Goal: Information Seeking & Learning: Learn about a topic

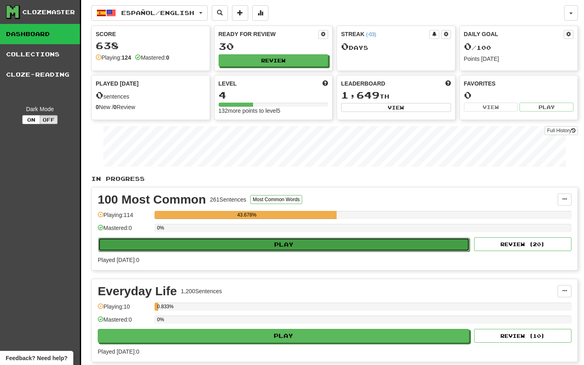
click at [297, 248] on button "Play" at bounding box center [284, 245] width 372 height 14
select select "**"
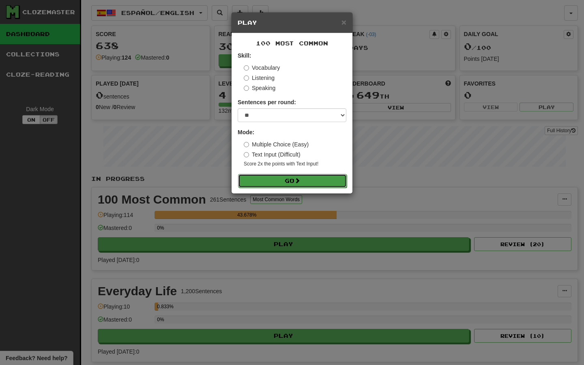
click at [267, 186] on button "Go" at bounding box center [292, 181] width 109 height 14
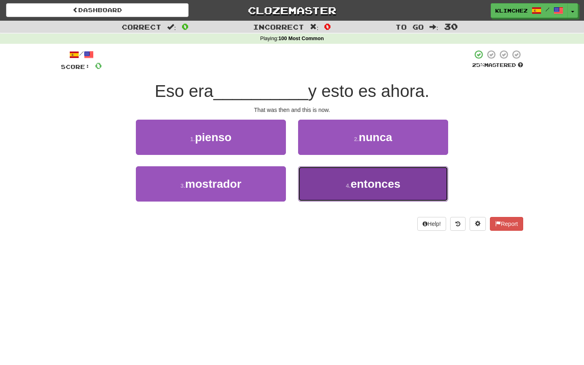
click at [323, 171] on button "4 . entonces" at bounding box center [373, 183] width 150 height 35
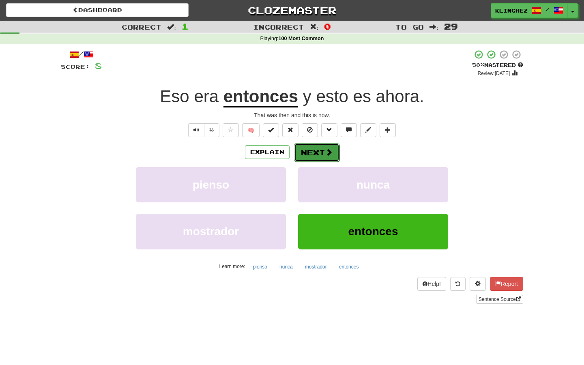
click at [299, 155] on button "Next" at bounding box center [316, 152] width 45 height 19
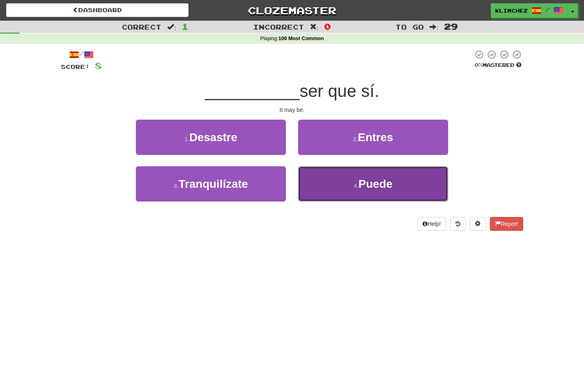
click at [310, 171] on button "4 . Puede" at bounding box center [373, 183] width 150 height 35
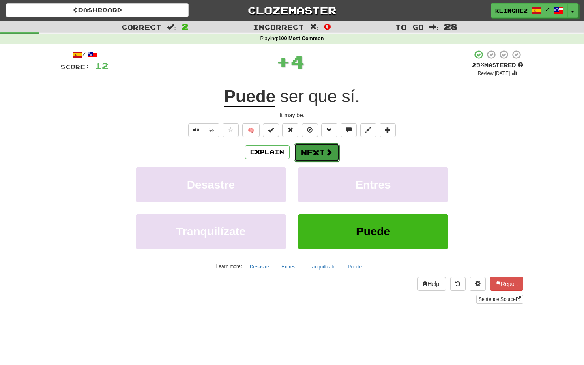
click at [314, 153] on button "Next" at bounding box center [316, 152] width 45 height 19
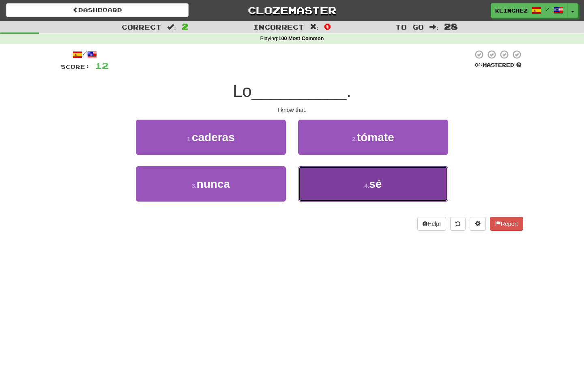
click at [323, 170] on button "4 . sé" at bounding box center [373, 183] width 150 height 35
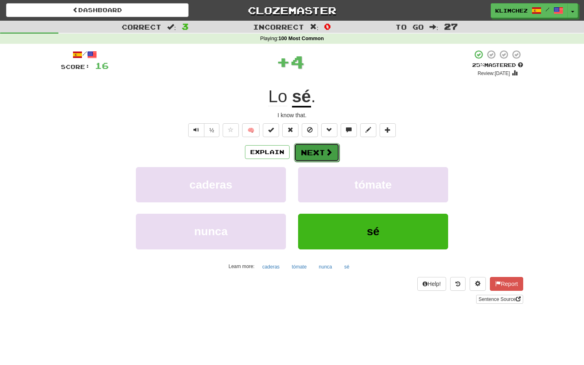
click at [311, 151] on button "Next" at bounding box center [316, 152] width 45 height 19
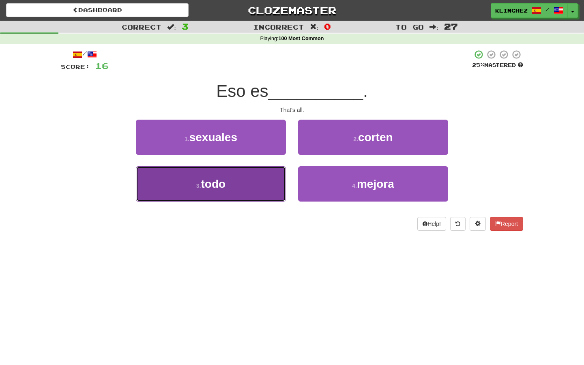
click at [253, 179] on button "3 . todo" at bounding box center [211, 183] width 150 height 35
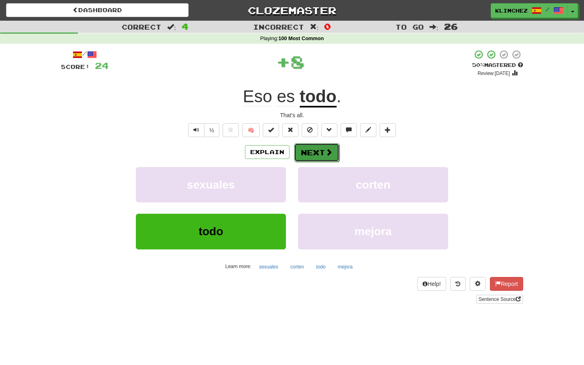
click at [315, 154] on button "Next" at bounding box center [316, 152] width 45 height 19
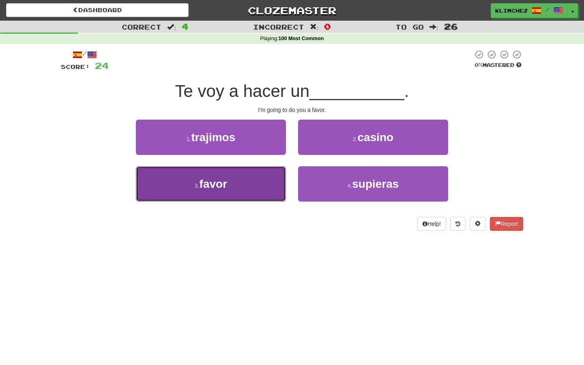
click at [224, 194] on button "3 . favor" at bounding box center [211, 183] width 150 height 35
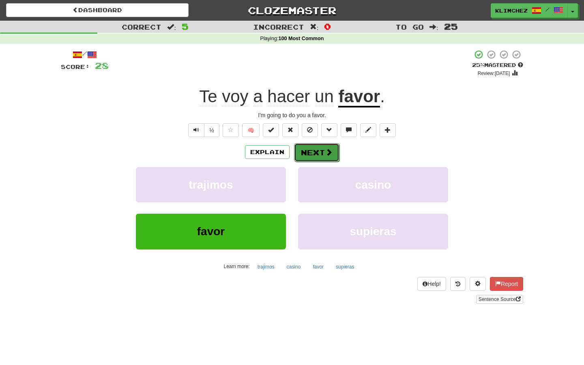
click at [301, 156] on button "Next" at bounding box center [316, 152] width 45 height 19
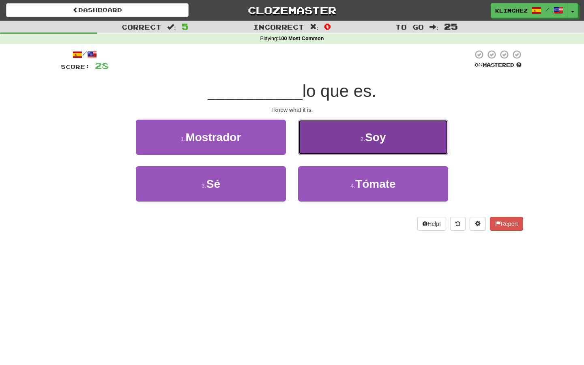
click at [315, 150] on button "2 . Soy" at bounding box center [373, 137] width 150 height 35
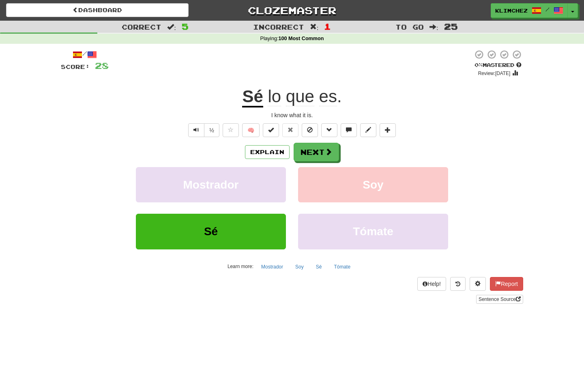
click at [260, 95] on u "Sé" at bounding box center [252, 97] width 21 height 21
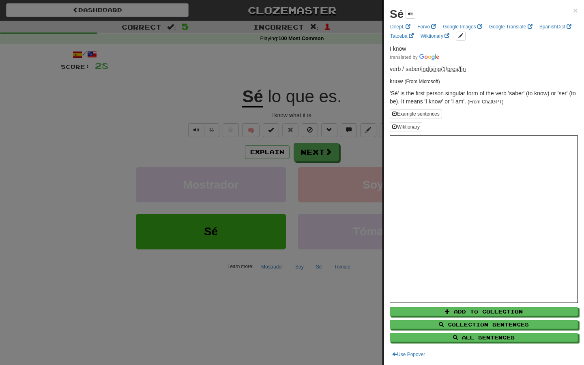
click at [260, 95] on div at bounding box center [292, 182] width 584 height 365
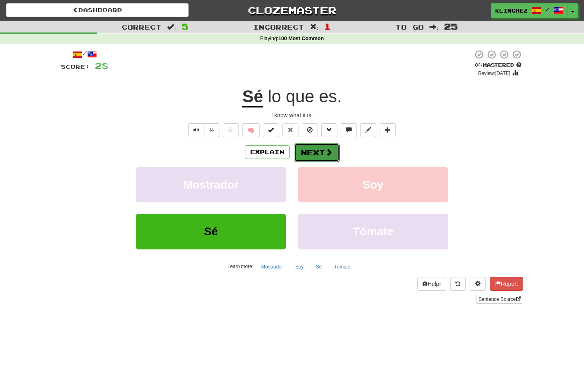
click at [300, 154] on button "Next" at bounding box center [316, 152] width 45 height 19
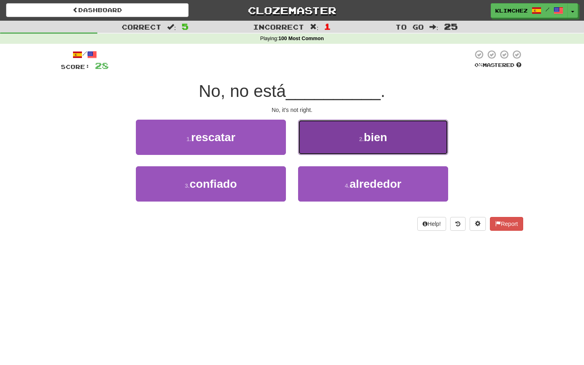
click at [314, 135] on button "2 . bien" at bounding box center [373, 137] width 150 height 35
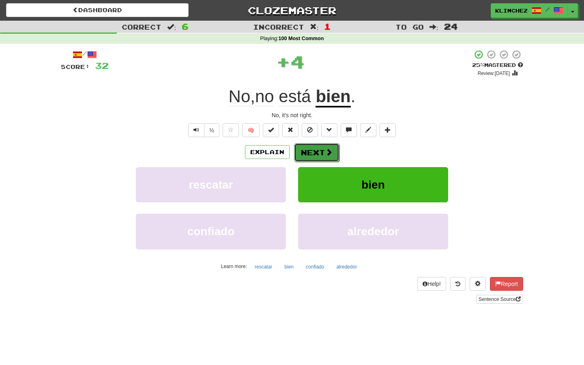
click at [301, 153] on button "Next" at bounding box center [316, 152] width 45 height 19
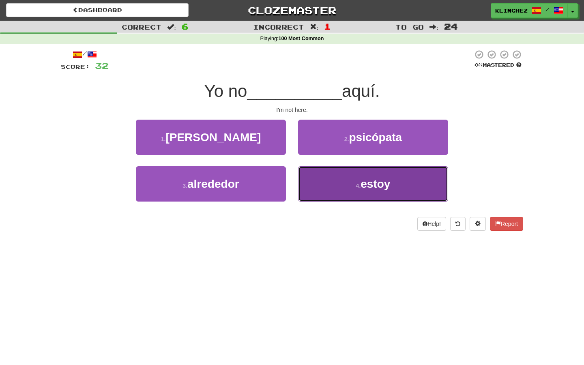
click at [308, 178] on button "4 . estoy" at bounding box center [373, 183] width 150 height 35
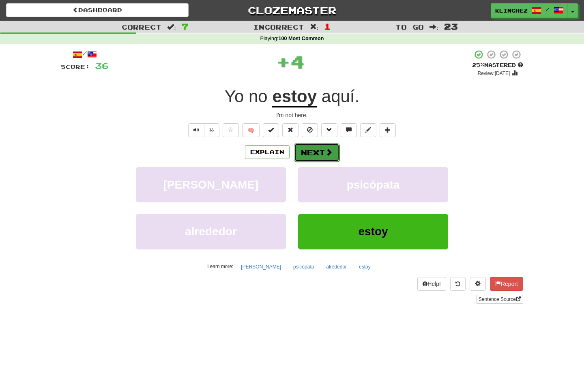
click at [298, 155] on button "Next" at bounding box center [316, 152] width 45 height 19
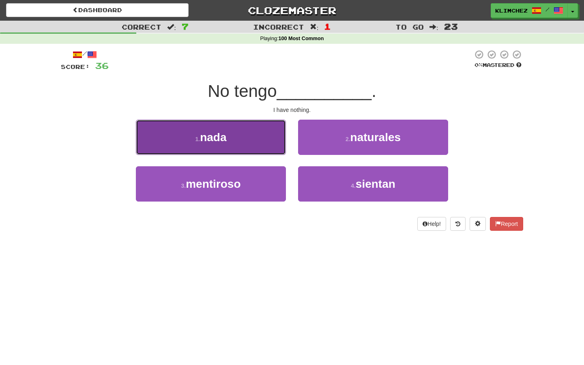
click at [265, 140] on button "1 . nada" at bounding box center [211, 137] width 150 height 35
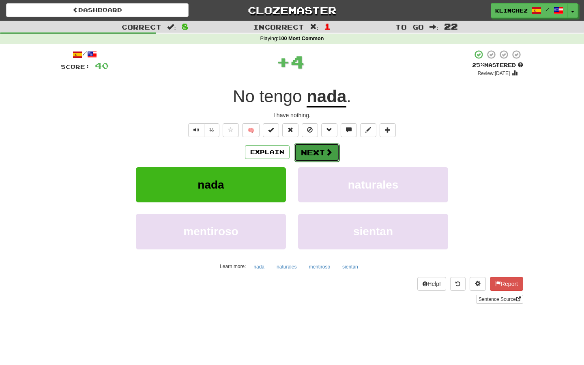
click at [306, 157] on button "Next" at bounding box center [316, 152] width 45 height 19
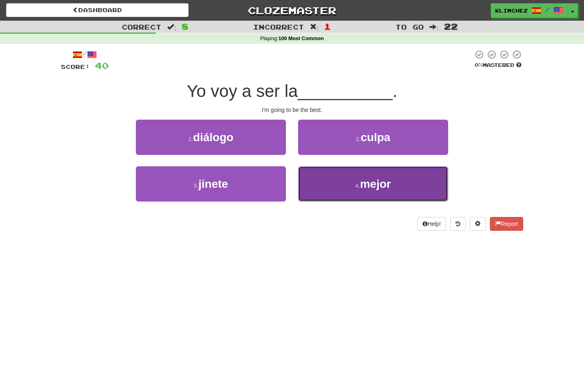
click at [333, 179] on button "4 . mejor" at bounding box center [373, 183] width 150 height 35
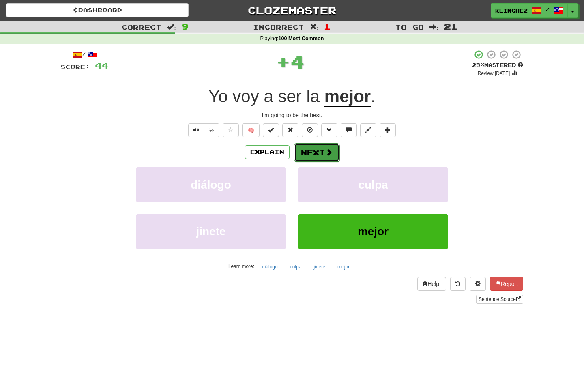
click at [310, 151] on button "Next" at bounding box center [316, 152] width 45 height 19
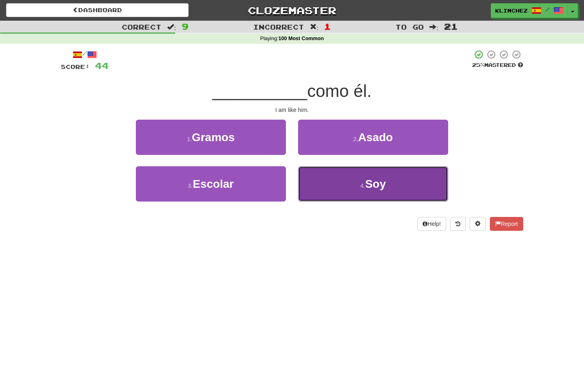
click at [328, 195] on button "4 . Soy" at bounding box center [373, 183] width 150 height 35
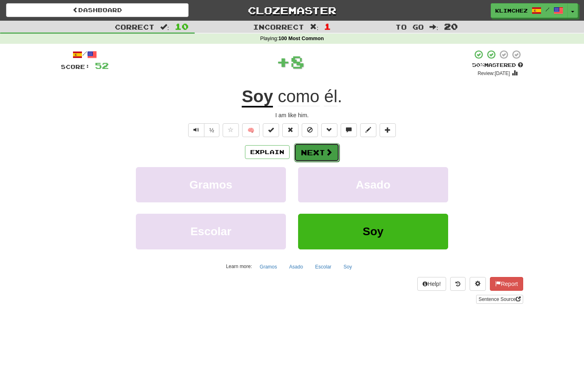
click at [320, 155] on button "Next" at bounding box center [316, 152] width 45 height 19
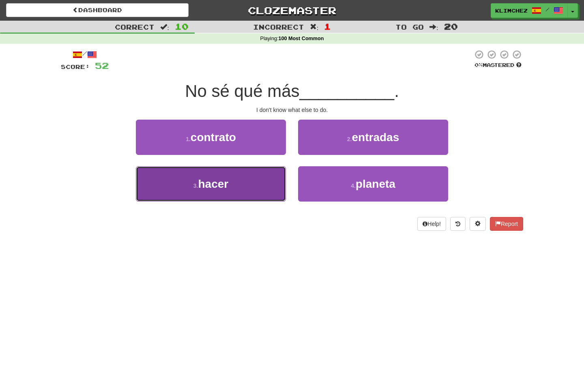
click at [260, 194] on button "3 . hacer" at bounding box center [211, 183] width 150 height 35
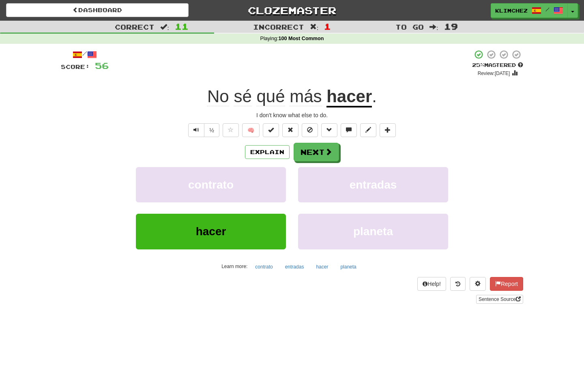
click at [304, 97] on span "más" at bounding box center [306, 96] width 32 height 19
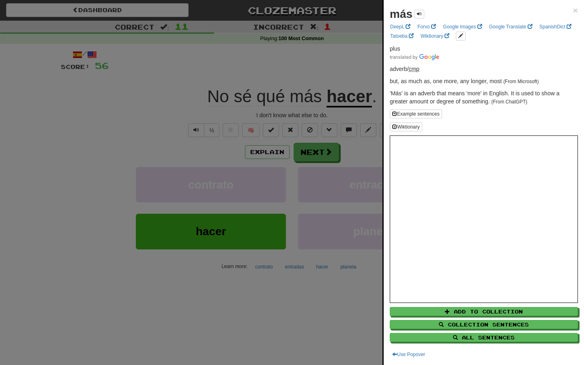
click at [304, 97] on div at bounding box center [292, 182] width 584 height 365
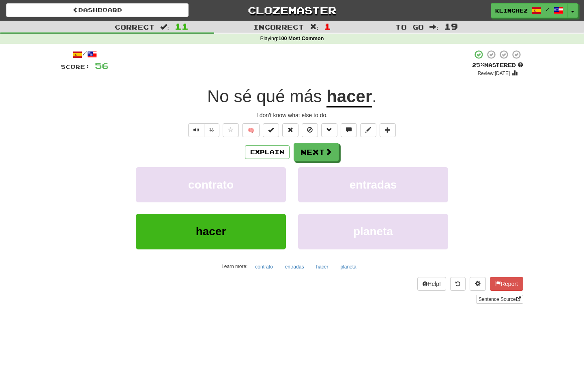
click at [307, 114] on div "I don't know what else to do." at bounding box center [292, 115] width 462 height 8
click at [322, 114] on div "I don't know what else to do." at bounding box center [292, 115] width 462 height 8
click at [258, 114] on div "I don't know what else to do." at bounding box center [292, 115] width 462 height 8
click at [237, 70] on div "+ 4" at bounding box center [290, 63] width 363 height 28
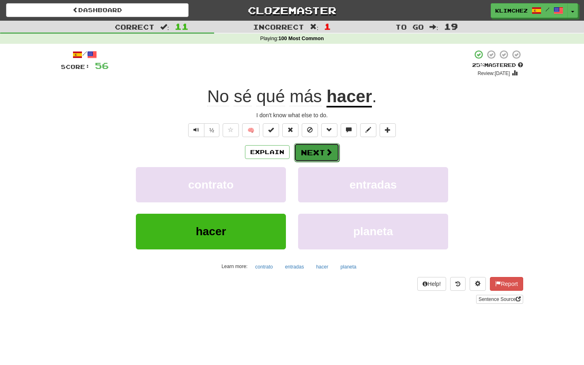
click at [330, 146] on button "Next" at bounding box center [316, 152] width 45 height 19
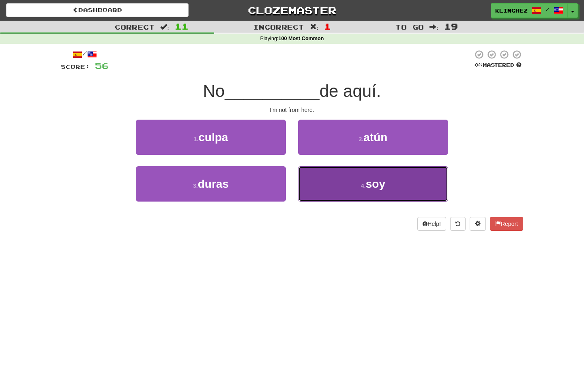
click at [325, 178] on button "4 . soy" at bounding box center [373, 183] width 150 height 35
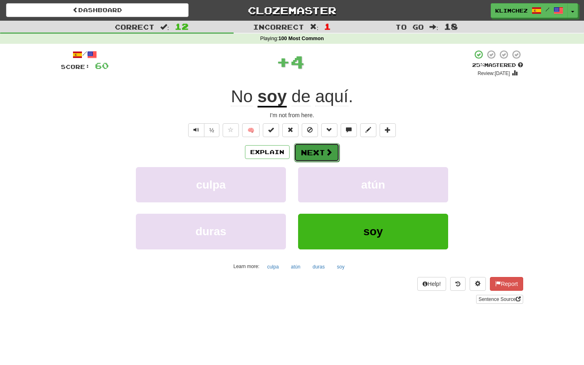
click at [330, 150] on span at bounding box center [328, 151] width 7 height 7
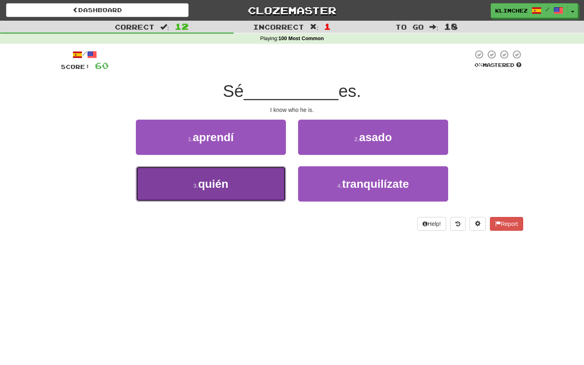
click at [270, 175] on button "3 . quién" at bounding box center [211, 183] width 150 height 35
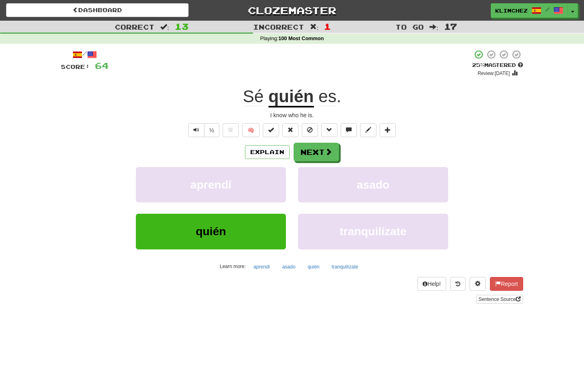
click at [326, 95] on span "es" at bounding box center [327, 96] width 18 height 19
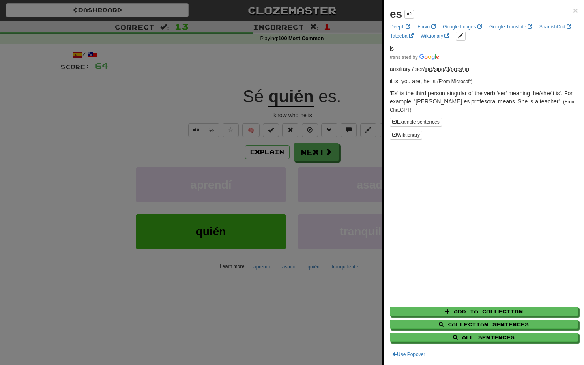
click at [310, 78] on div at bounding box center [292, 182] width 584 height 365
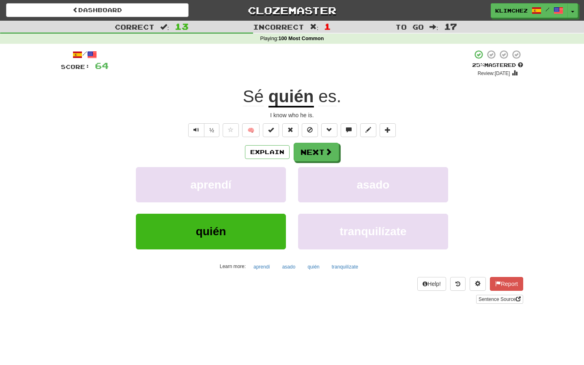
click at [303, 87] on u "quién" at bounding box center [291, 97] width 45 height 21
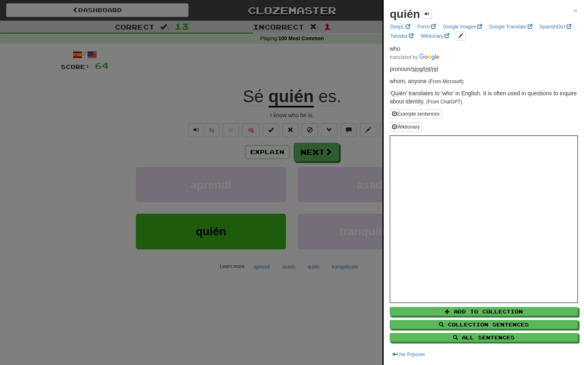
click at [303, 84] on div at bounding box center [292, 182] width 584 height 365
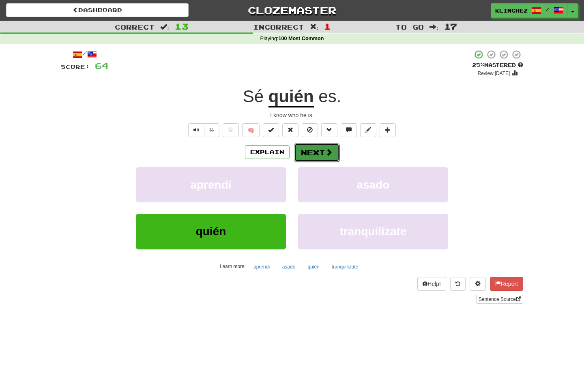
click at [325, 153] on span at bounding box center [328, 151] width 7 height 7
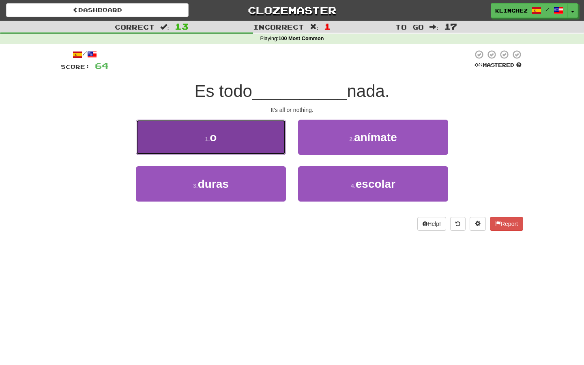
click at [258, 131] on button "1 . o" at bounding box center [211, 137] width 150 height 35
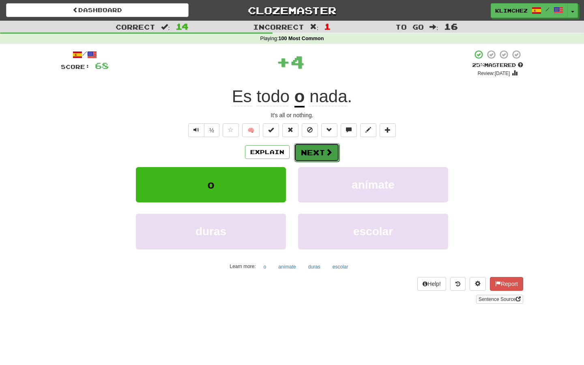
click at [323, 157] on button "Next" at bounding box center [316, 152] width 45 height 19
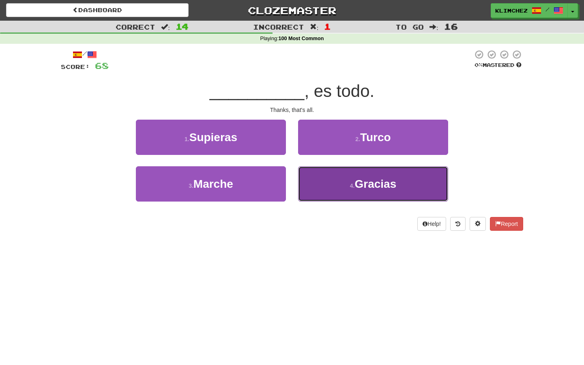
click at [325, 176] on button "4 . Gracias" at bounding box center [373, 183] width 150 height 35
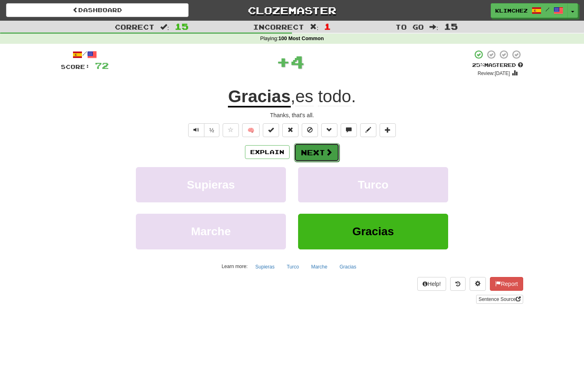
click at [315, 153] on button "Next" at bounding box center [316, 152] width 45 height 19
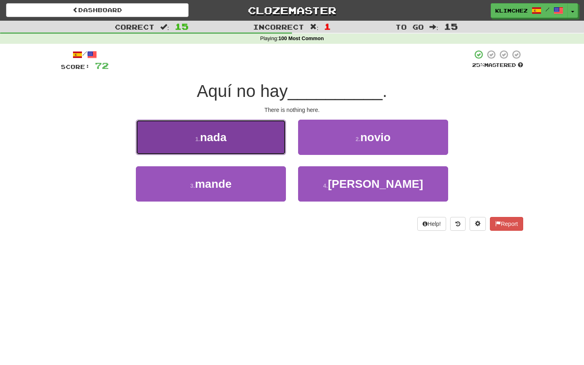
click at [270, 135] on button "1 . nada" at bounding box center [211, 137] width 150 height 35
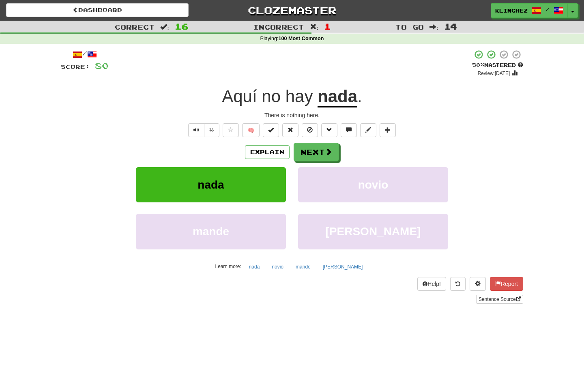
click at [322, 97] on u "nada" at bounding box center [338, 97] width 40 height 21
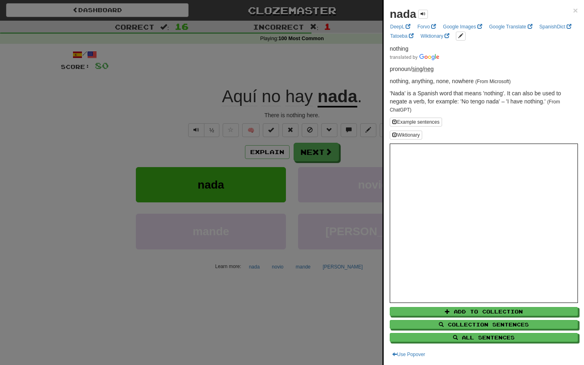
click at [318, 98] on div at bounding box center [292, 182] width 584 height 365
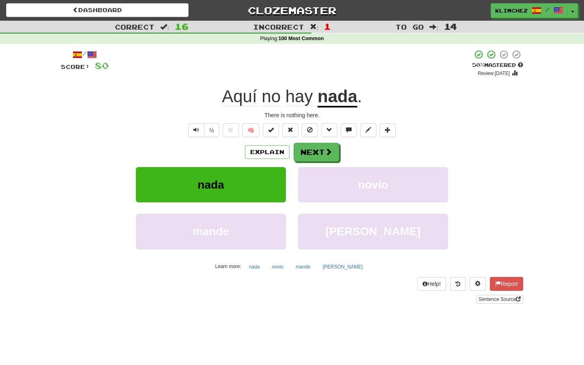
click at [286, 98] on span "no" at bounding box center [300, 96] width 28 height 19
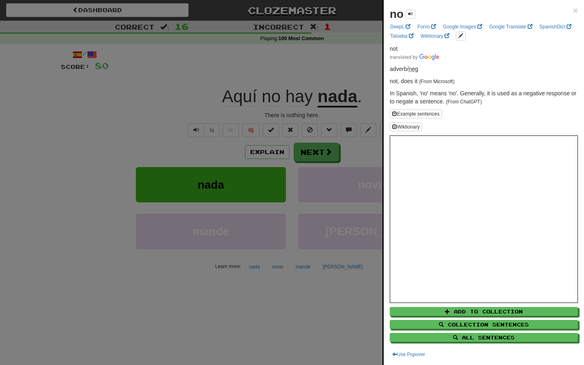
click at [271, 98] on div at bounding box center [292, 182] width 584 height 365
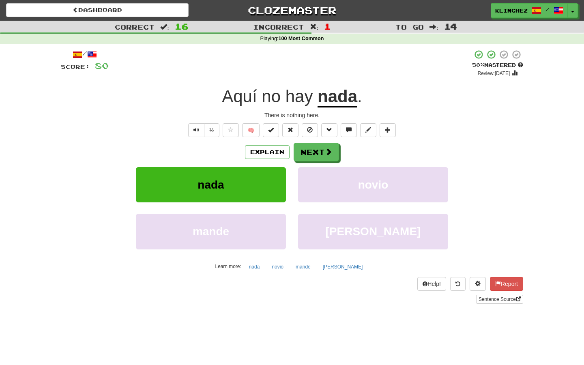
click at [305, 101] on span "hay" at bounding box center [300, 96] width 28 height 19
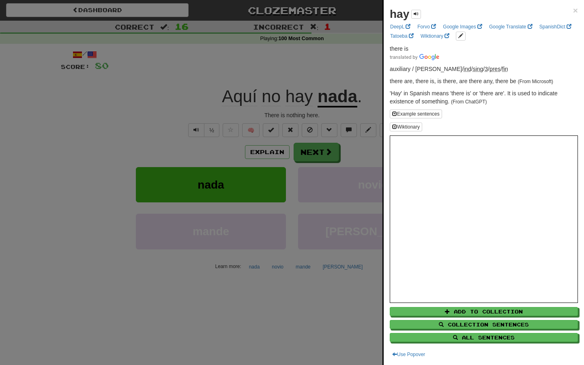
click at [297, 68] on div at bounding box center [292, 182] width 584 height 365
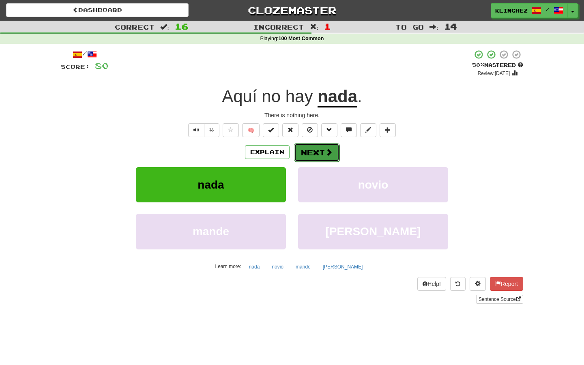
click at [305, 159] on button "Next" at bounding box center [316, 152] width 45 height 19
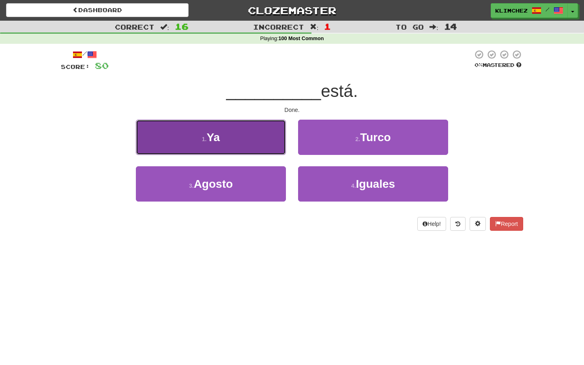
click at [277, 123] on button "1 . Ya" at bounding box center [211, 137] width 150 height 35
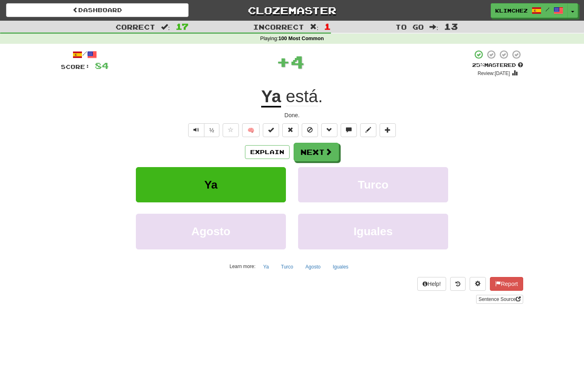
click at [276, 98] on u "Ya" at bounding box center [271, 97] width 20 height 21
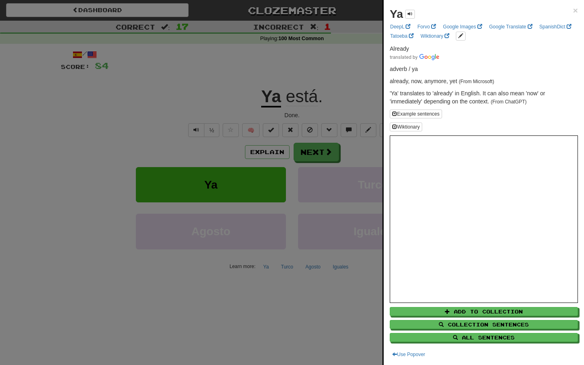
click at [299, 88] on div at bounding box center [292, 182] width 584 height 365
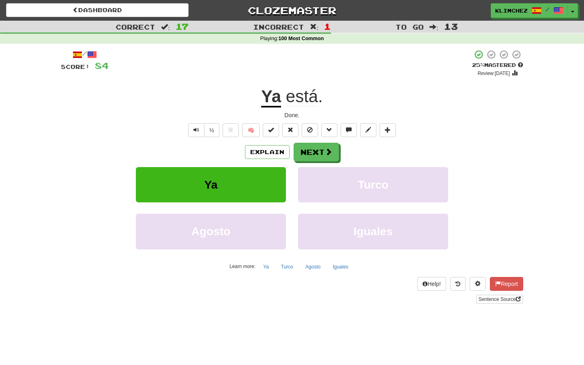
click at [307, 97] on span "está" at bounding box center [302, 96] width 32 height 19
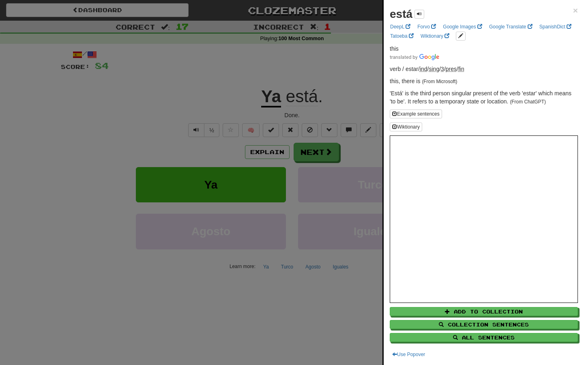
click at [286, 95] on div at bounding box center [292, 182] width 584 height 365
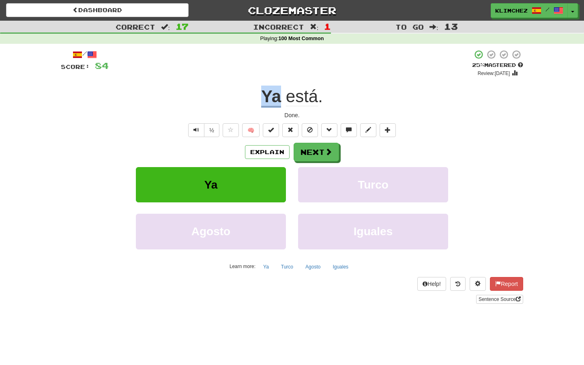
click at [274, 95] on u "Ya" at bounding box center [271, 97] width 20 height 21
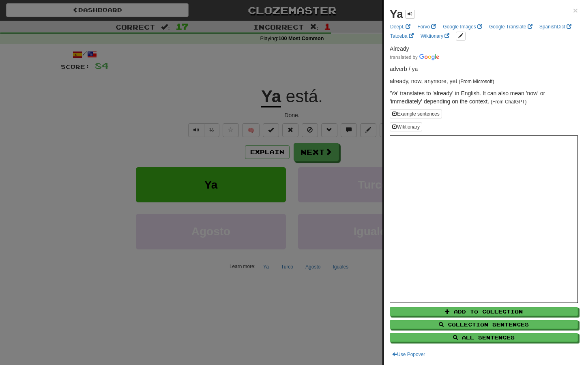
click at [288, 82] on div at bounding box center [292, 182] width 584 height 365
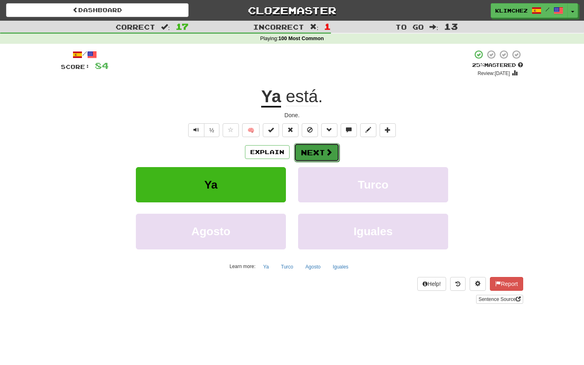
click at [317, 151] on button "Next" at bounding box center [316, 152] width 45 height 19
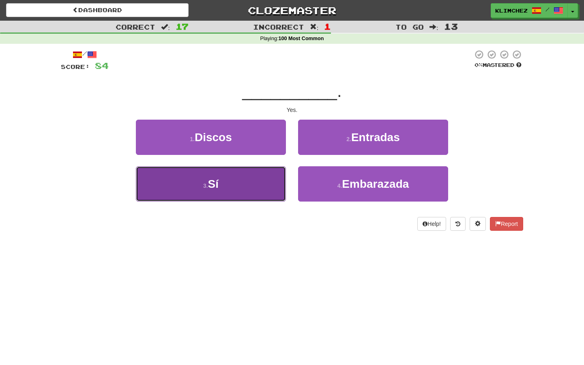
click at [281, 167] on button "3 . Sí" at bounding box center [211, 183] width 150 height 35
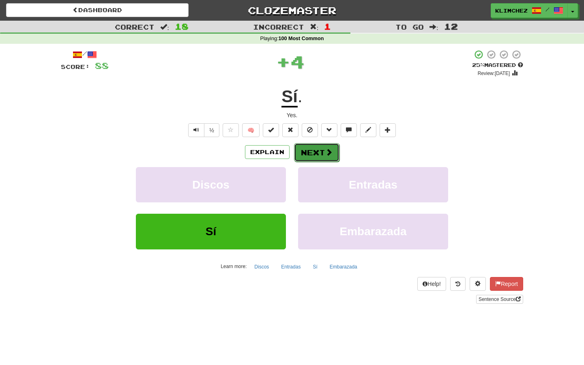
click at [306, 149] on button "Next" at bounding box center [316, 152] width 45 height 19
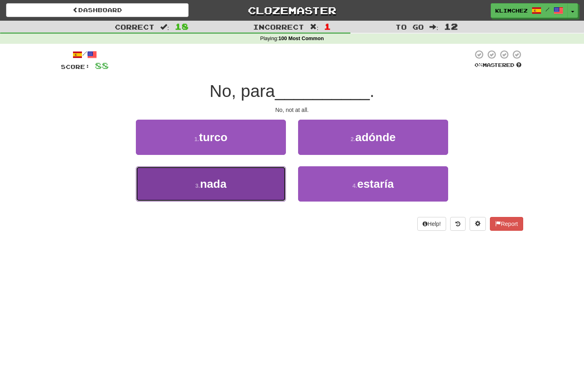
click at [273, 185] on button "3 . nada" at bounding box center [211, 183] width 150 height 35
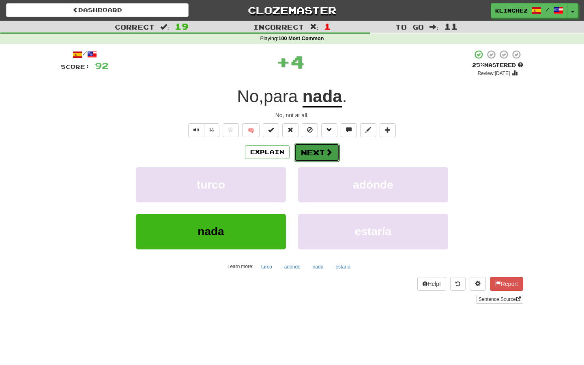
click at [316, 153] on button "Next" at bounding box center [316, 152] width 45 height 19
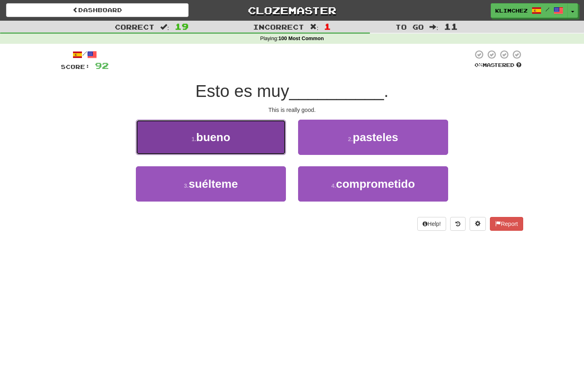
click at [283, 149] on button "1 . bueno" at bounding box center [211, 137] width 150 height 35
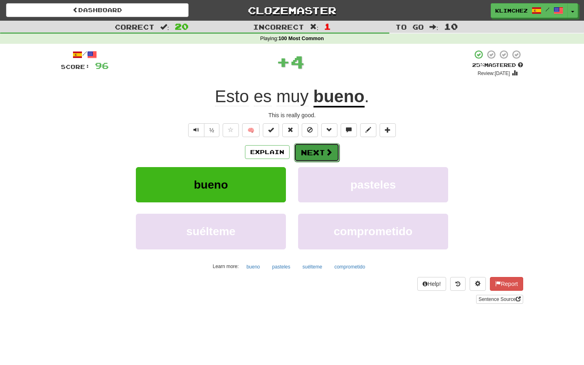
click at [317, 152] on button "Next" at bounding box center [316, 152] width 45 height 19
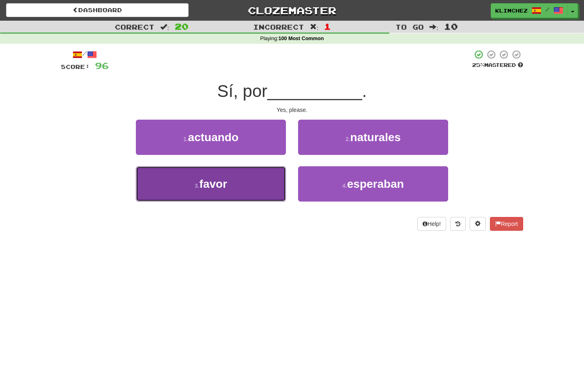
click at [273, 183] on button "3 . favor" at bounding box center [211, 183] width 150 height 35
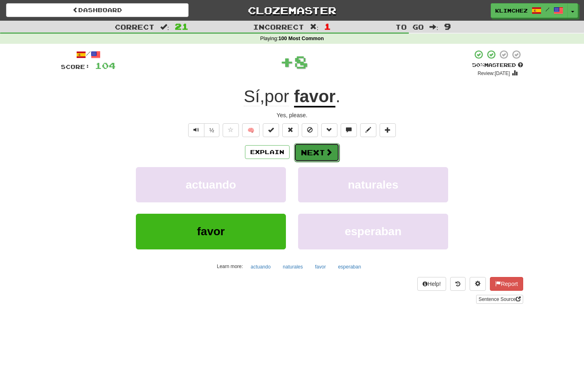
click at [301, 155] on button "Next" at bounding box center [316, 152] width 45 height 19
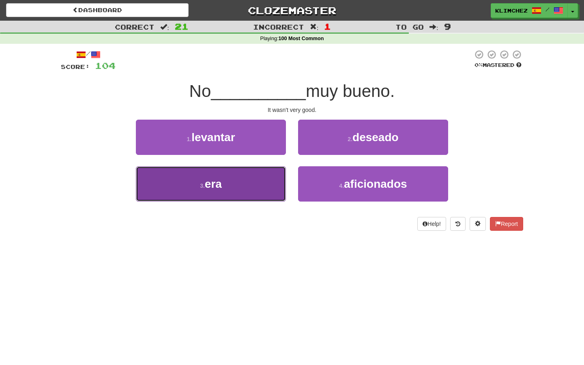
click at [268, 182] on button "3 . era" at bounding box center [211, 183] width 150 height 35
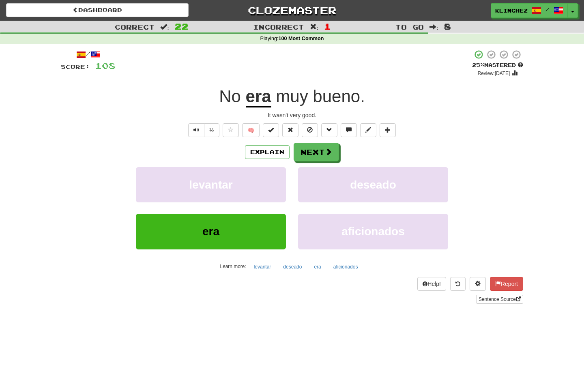
click at [257, 94] on u "era" at bounding box center [259, 97] width 26 height 21
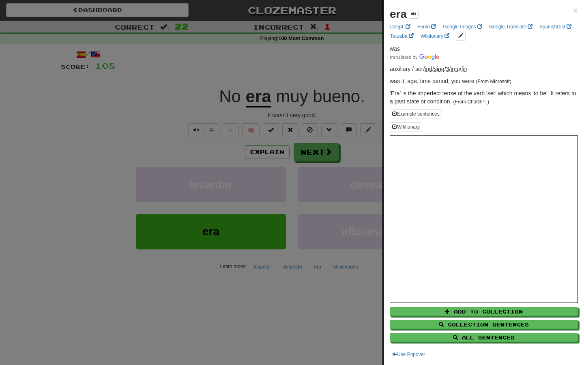
click at [261, 62] on div at bounding box center [292, 182] width 584 height 365
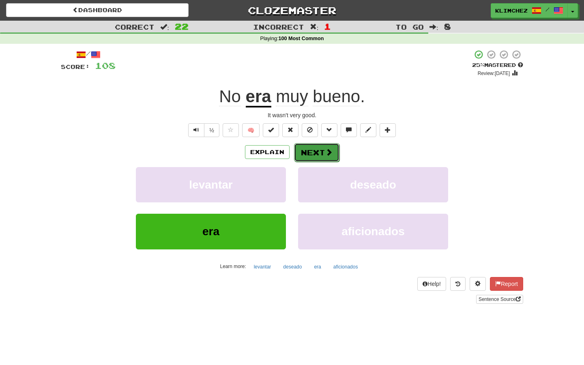
click at [307, 149] on button "Next" at bounding box center [316, 152] width 45 height 19
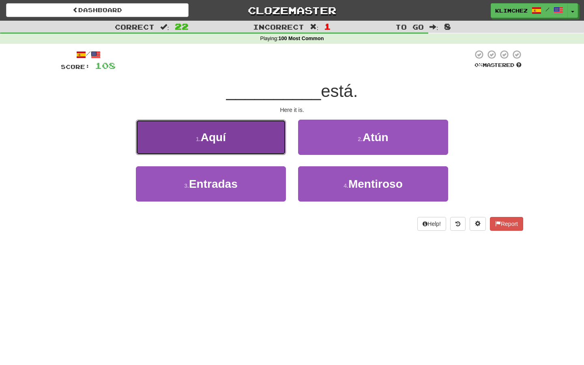
click at [279, 129] on button "1 . Aquí" at bounding box center [211, 137] width 150 height 35
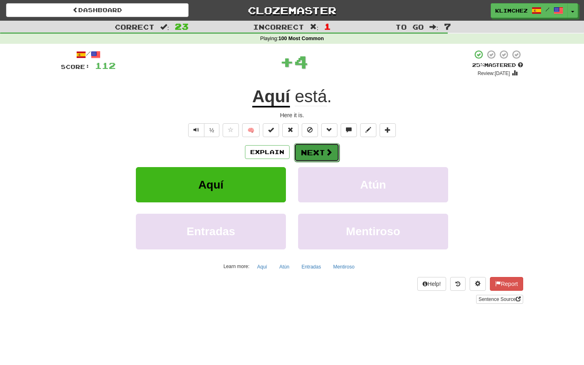
click at [301, 146] on button "Next" at bounding box center [316, 152] width 45 height 19
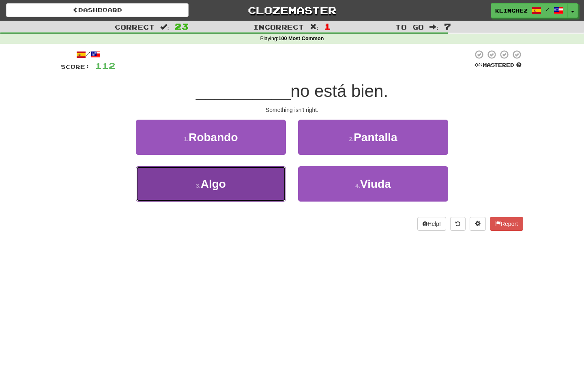
click at [264, 181] on button "3 . Algo" at bounding box center [211, 183] width 150 height 35
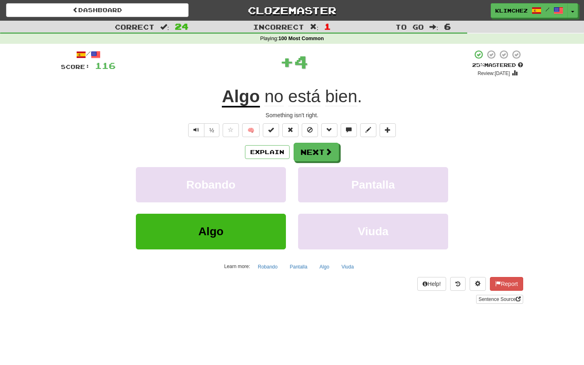
click at [228, 94] on u "Algo" at bounding box center [241, 97] width 38 height 21
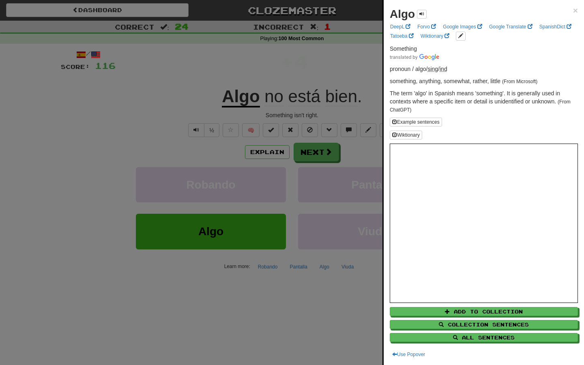
click at [295, 69] on div at bounding box center [292, 182] width 584 height 365
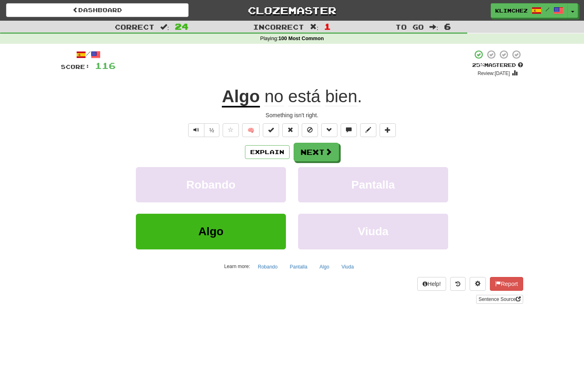
click at [315, 142] on div "/ Score: 116 + 4 25 % Mastered Review: 2025-08-17 Algo no está bien . Something…" at bounding box center [292, 176] width 462 height 254
click at [315, 149] on button "Next" at bounding box center [316, 152] width 45 height 19
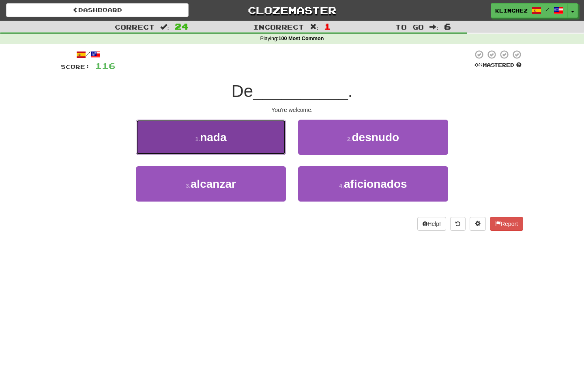
click at [254, 141] on button "1 . nada" at bounding box center [211, 137] width 150 height 35
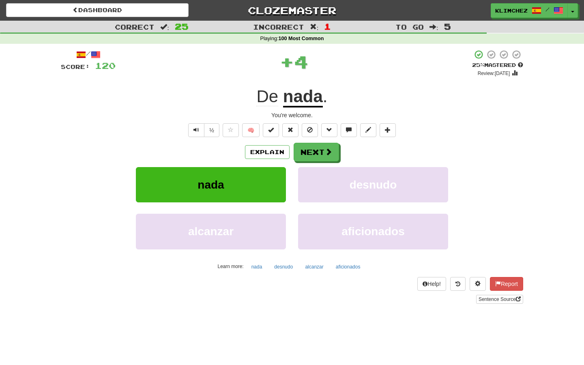
click at [340, 155] on div "Explain Next" at bounding box center [292, 152] width 462 height 19
click at [337, 155] on button "Next" at bounding box center [316, 152] width 45 height 19
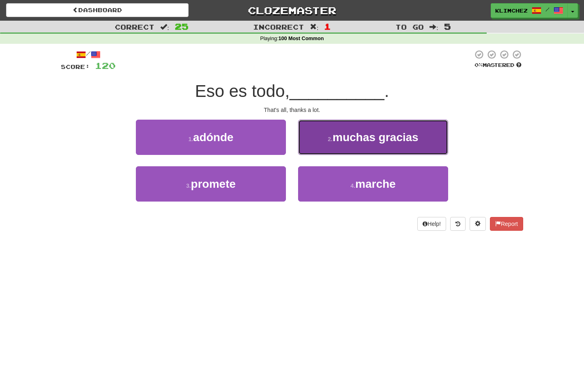
click at [307, 146] on button "2 . muchas gracias" at bounding box center [373, 137] width 150 height 35
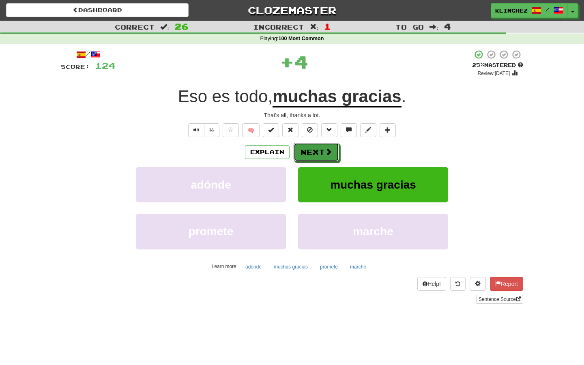
click at [307, 146] on button "Next" at bounding box center [316, 152] width 45 height 19
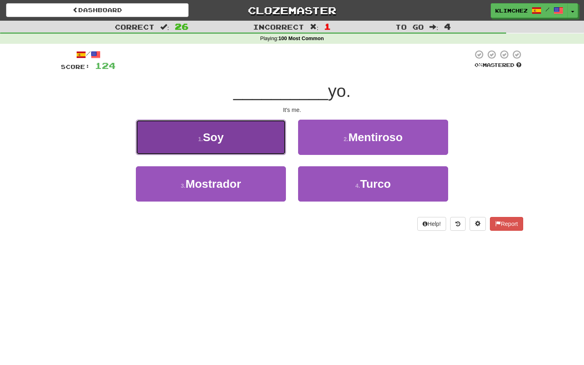
click at [238, 130] on button "1 . Soy" at bounding box center [211, 137] width 150 height 35
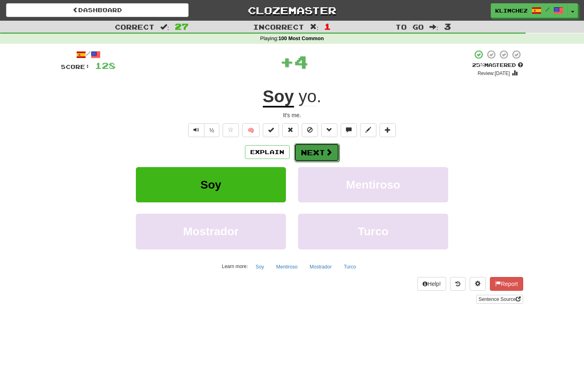
click at [317, 155] on button "Next" at bounding box center [316, 152] width 45 height 19
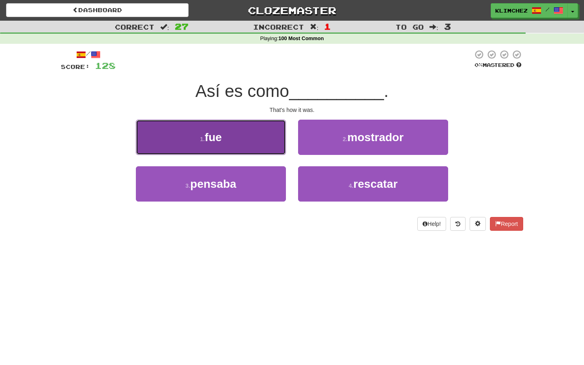
click at [275, 138] on button "1 . fue" at bounding box center [211, 137] width 150 height 35
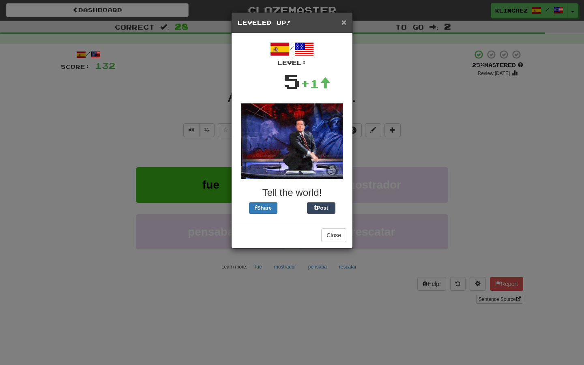
click at [344, 24] on span "×" at bounding box center [344, 21] width 5 height 9
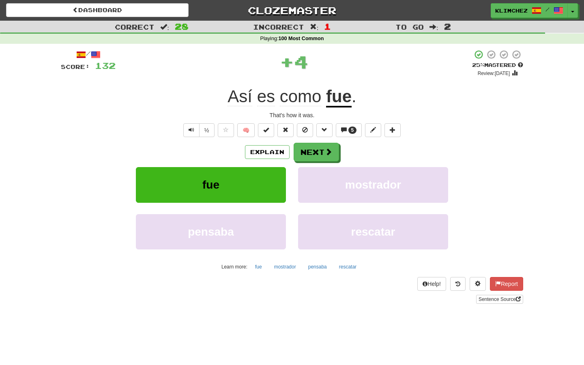
click at [342, 101] on u "fue" at bounding box center [339, 97] width 26 height 21
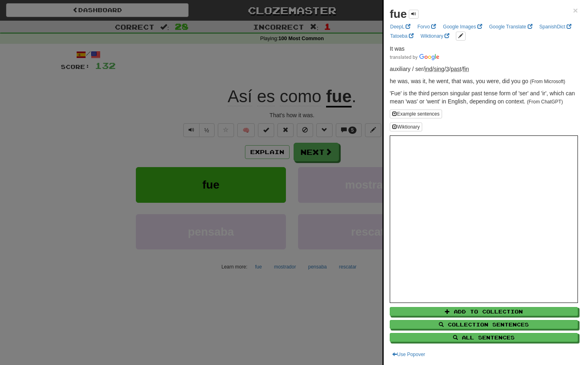
click at [325, 70] on div at bounding box center [292, 182] width 584 height 365
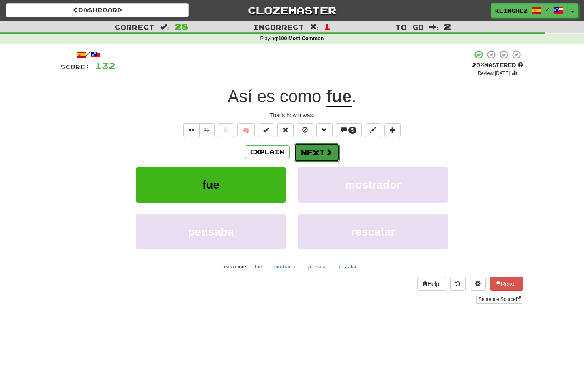
click at [322, 147] on button "Next" at bounding box center [316, 152] width 45 height 19
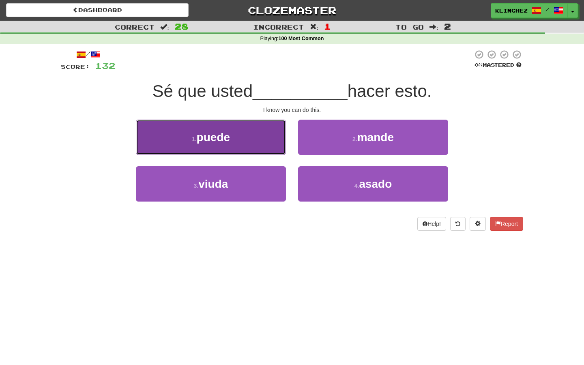
click at [267, 142] on button "1 . puede" at bounding box center [211, 137] width 150 height 35
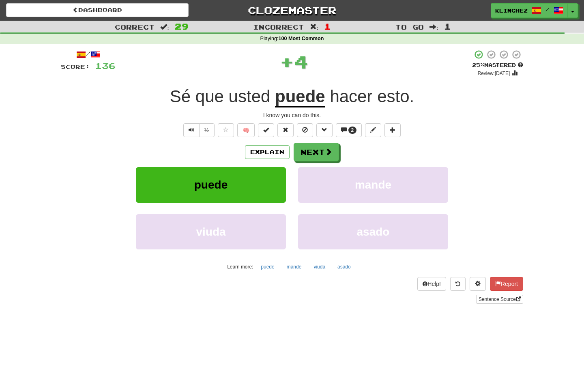
click at [287, 95] on u "puede" at bounding box center [300, 97] width 50 height 21
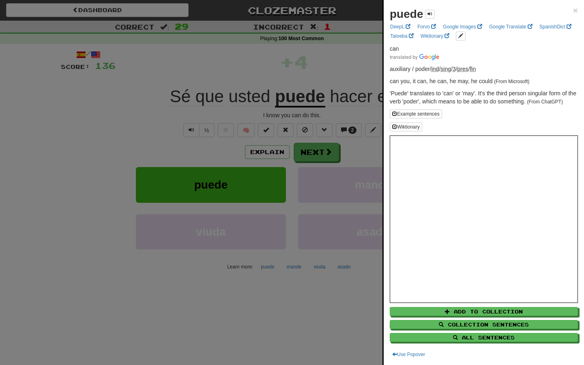
click at [284, 88] on div at bounding box center [292, 182] width 584 height 365
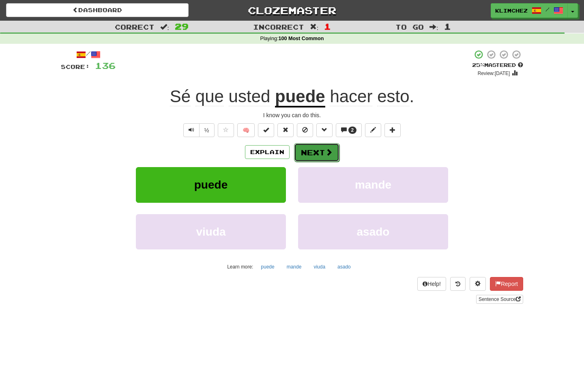
click at [324, 151] on button "Next" at bounding box center [316, 152] width 45 height 19
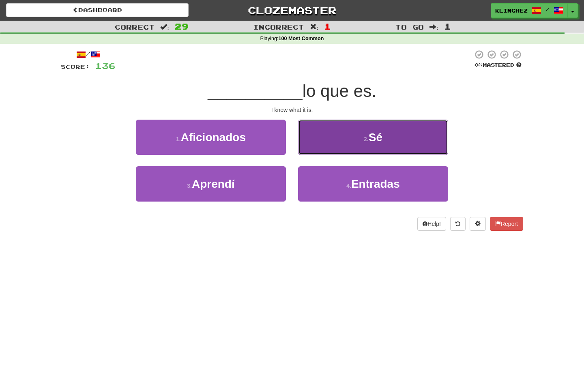
click at [347, 135] on button "2 . Sé" at bounding box center [373, 137] width 150 height 35
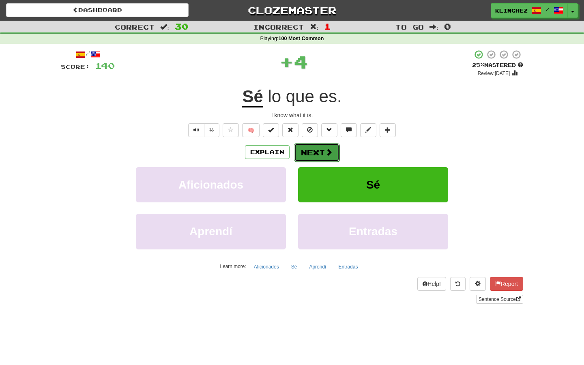
click at [320, 153] on button "Next" at bounding box center [316, 152] width 45 height 19
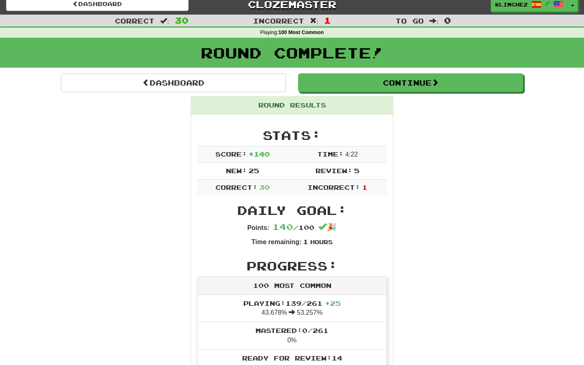
scroll to position [6, 0]
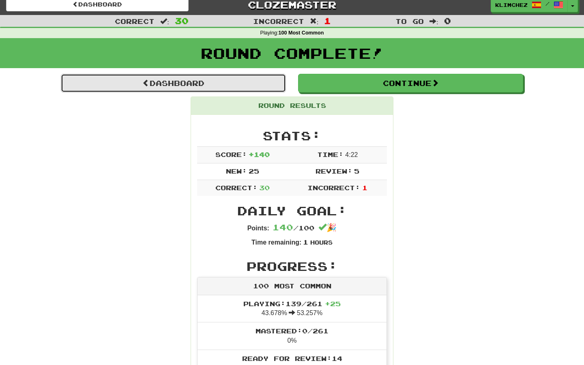
click at [280, 88] on link "Dashboard" at bounding box center [173, 83] width 225 height 19
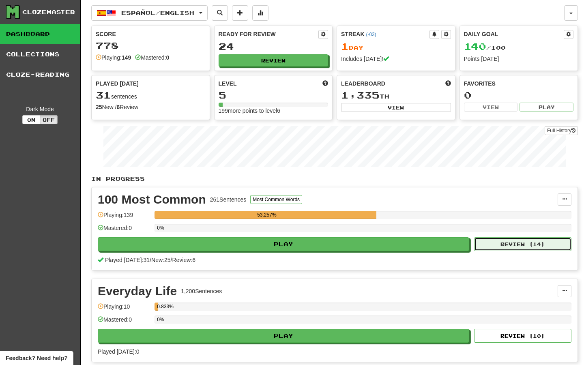
click at [501, 246] on button "Review ( 14 )" at bounding box center [522, 244] width 97 height 14
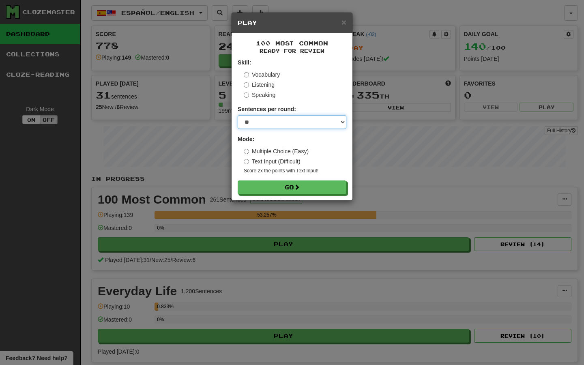
click at [299, 124] on select "* ** ** ** ** ** *** ********" at bounding box center [292, 122] width 109 height 14
select select "**"
click at [238, 115] on select "* ** ** ** ** ** *** ********" at bounding box center [292, 122] width 109 height 14
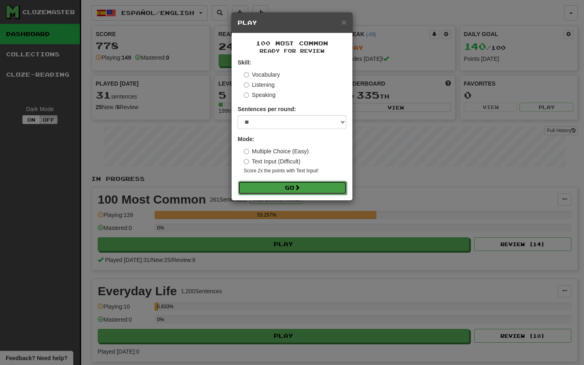
click at [310, 187] on button "Go" at bounding box center [292, 188] width 109 height 14
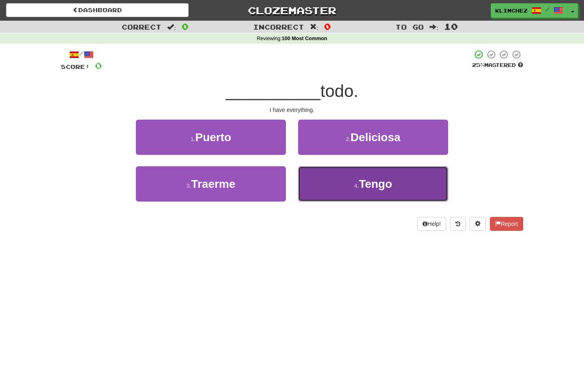
click at [316, 181] on button "4 . Tengo" at bounding box center [373, 183] width 150 height 35
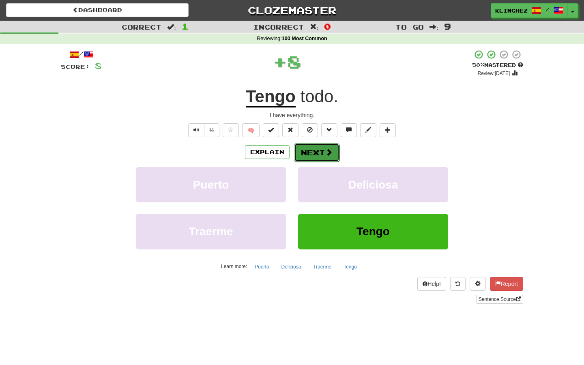
click at [309, 154] on button "Next" at bounding box center [316, 152] width 45 height 19
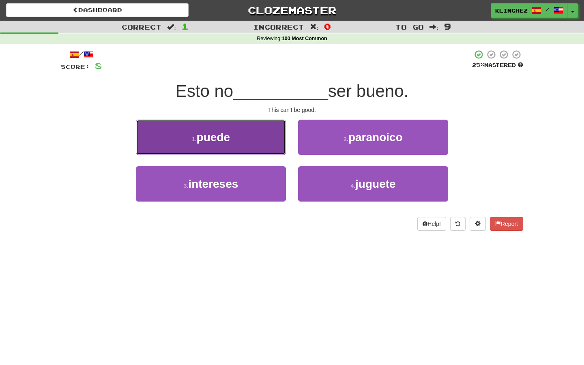
click at [284, 146] on button "1 . puede" at bounding box center [211, 137] width 150 height 35
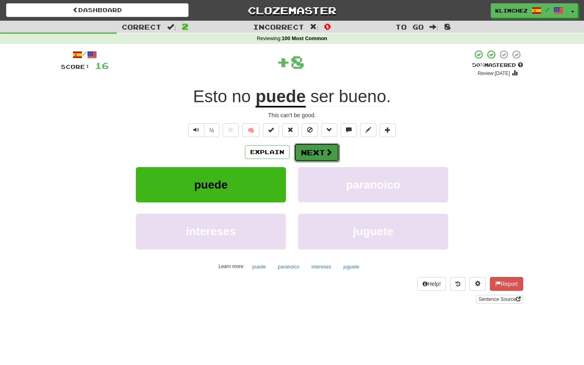
click at [310, 155] on button "Next" at bounding box center [316, 152] width 45 height 19
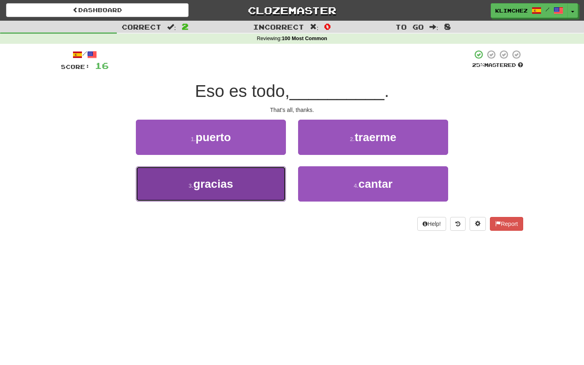
click at [279, 177] on button "3 . gracias" at bounding box center [211, 183] width 150 height 35
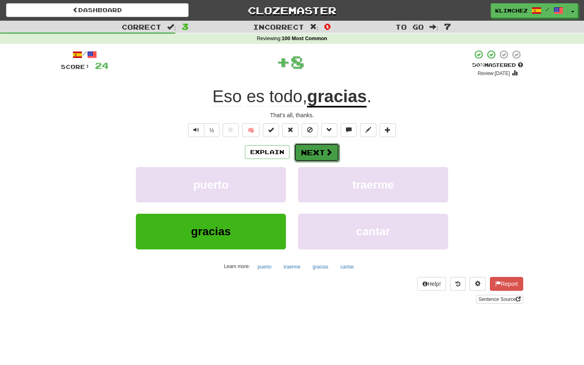
click at [314, 156] on button "Next" at bounding box center [316, 152] width 45 height 19
